Goal: Task Accomplishment & Management: Use online tool/utility

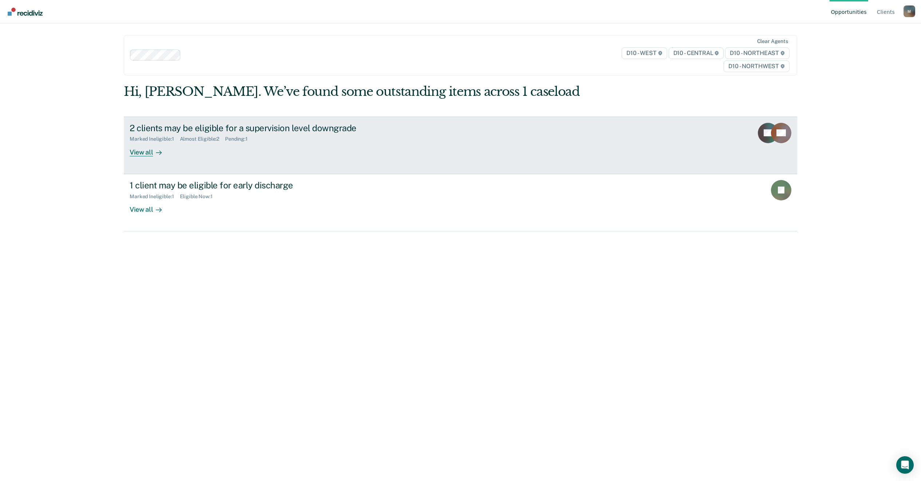
click at [153, 151] on div at bounding box center [157, 152] width 9 height 8
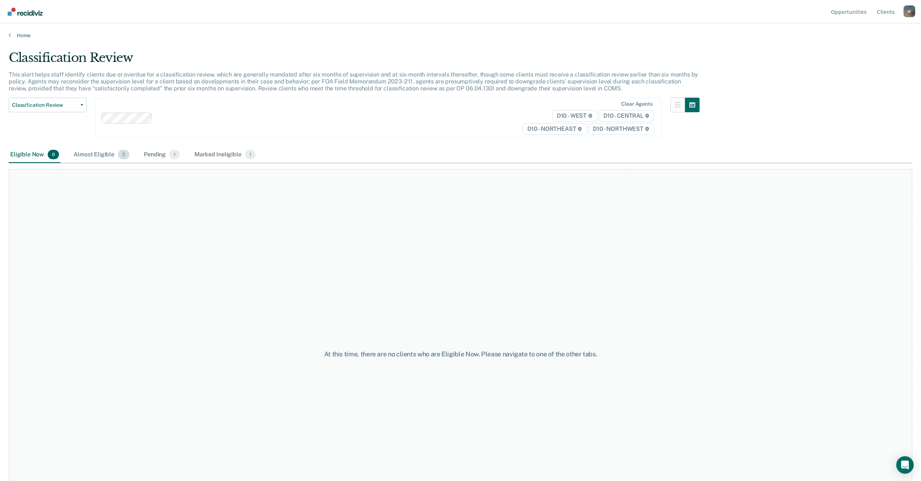
click at [105, 156] on div "Almost Eligible 2" at bounding box center [101, 155] width 59 height 16
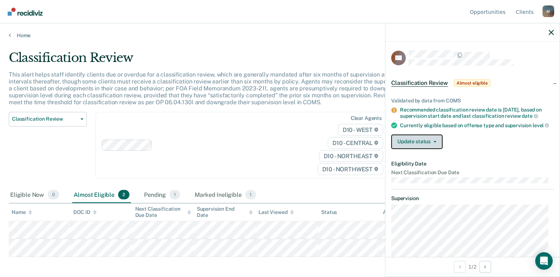
click at [421, 148] on button "Update status" at bounding box center [416, 141] width 51 height 15
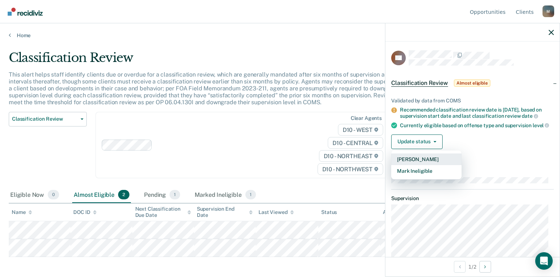
click at [415, 161] on button "[PERSON_NAME]" at bounding box center [426, 159] width 70 height 12
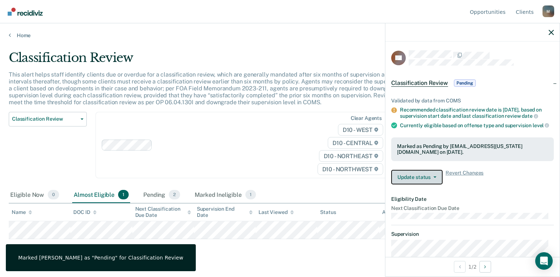
click at [436, 179] on button "Update status" at bounding box center [416, 177] width 51 height 15
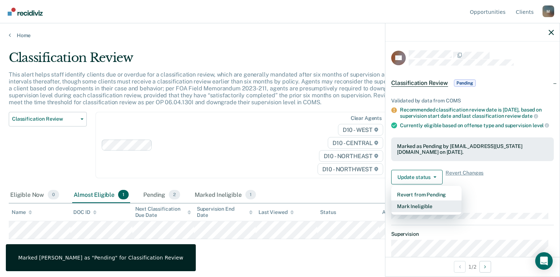
click at [417, 209] on button "Mark Ineligible" at bounding box center [426, 206] width 70 height 12
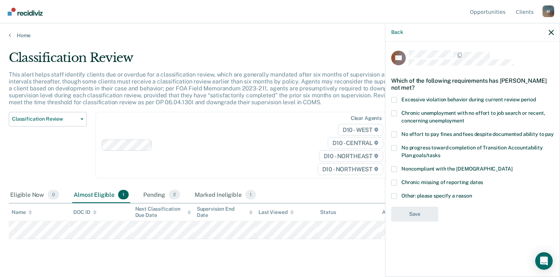
click at [394, 194] on span at bounding box center [394, 196] width 6 height 6
click at [472, 193] on input "Other: please specify a reason" at bounding box center [472, 193] width 0 height 0
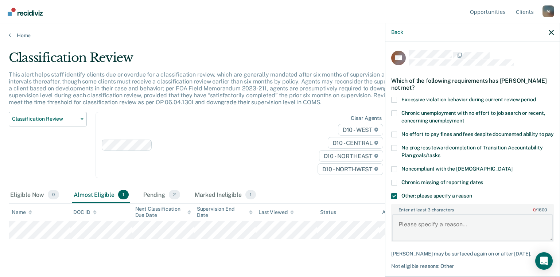
click at [408, 232] on textarea "Enter at least 3 characters 0 / 1600" at bounding box center [472, 227] width 161 height 27
type textarea "P"
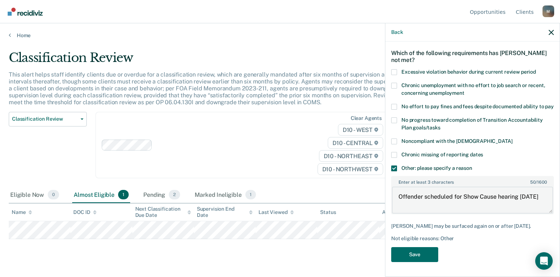
scroll to position [34, 0]
type textarea "Offender scheduled for Show Cause hearing [DATE]"
click at [423, 256] on button "Save" at bounding box center [414, 254] width 47 height 15
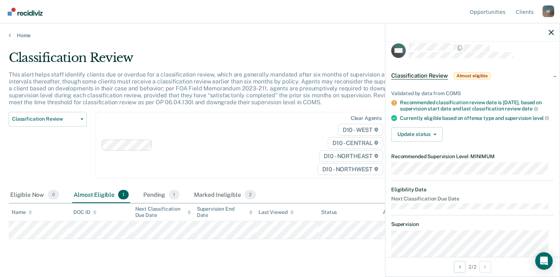
scroll to position [0, 0]
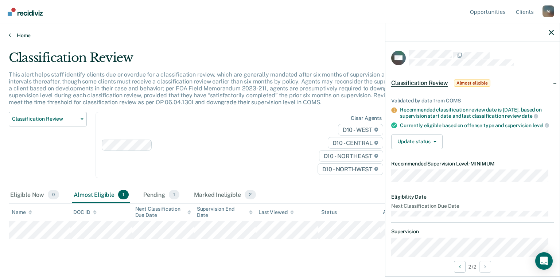
click at [27, 34] on link "Home" at bounding box center [280, 35] width 542 height 7
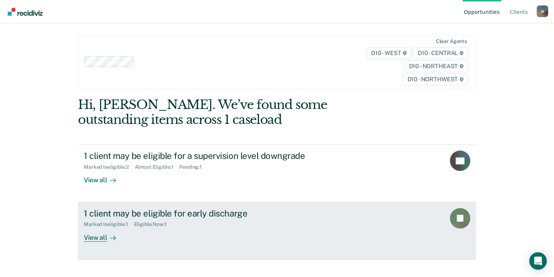
click at [93, 239] on div "View all" at bounding box center [104, 234] width 41 height 14
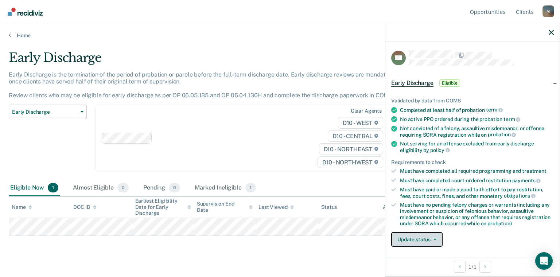
click at [432, 236] on button "Update status" at bounding box center [416, 239] width 51 height 15
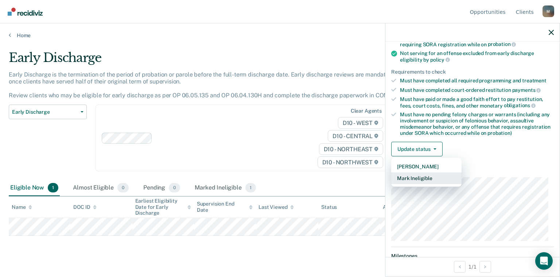
scroll to position [109, 0]
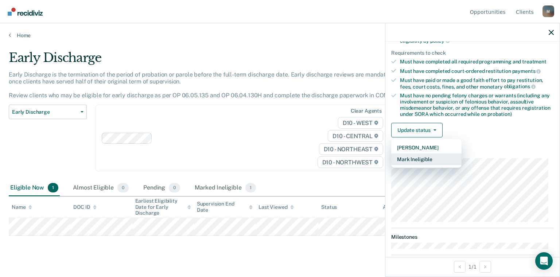
click at [419, 157] on button "Mark Ineligible" at bounding box center [426, 159] width 70 height 12
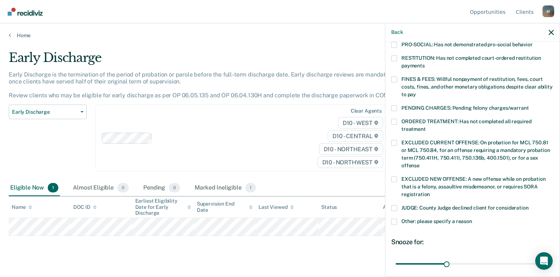
scroll to position [182, 0]
click at [395, 218] on span at bounding box center [394, 221] width 6 height 6
click at [472, 218] on input "Other: please specify a reason" at bounding box center [472, 218] width 0 height 0
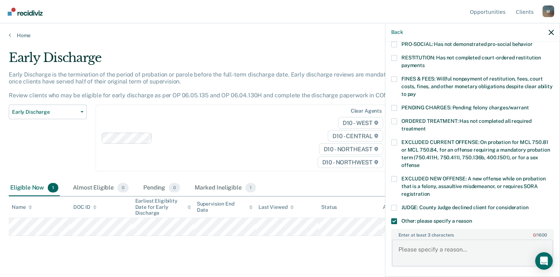
click at [412, 244] on textarea "Enter at least 3 characters 0 / 1600" at bounding box center [472, 252] width 161 height 27
type textarea "f"
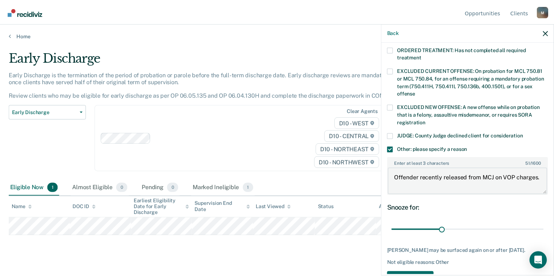
scroll to position [276, 0]
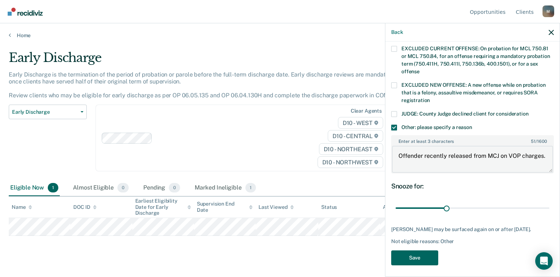
type textarea "Offender recently released from MCJ on VOP charges."
click at [421, 254] on button "Save" at bounding box center [414, 257] width 47 height 15
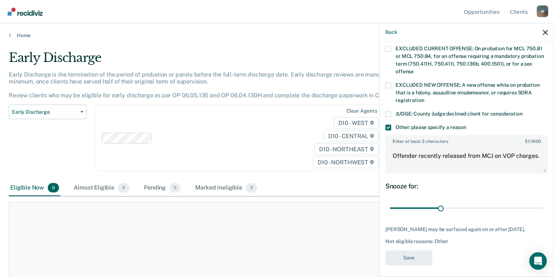
scroll to position [214, 0]
